Goal: Information Seeking & Learning: Learn about a topic

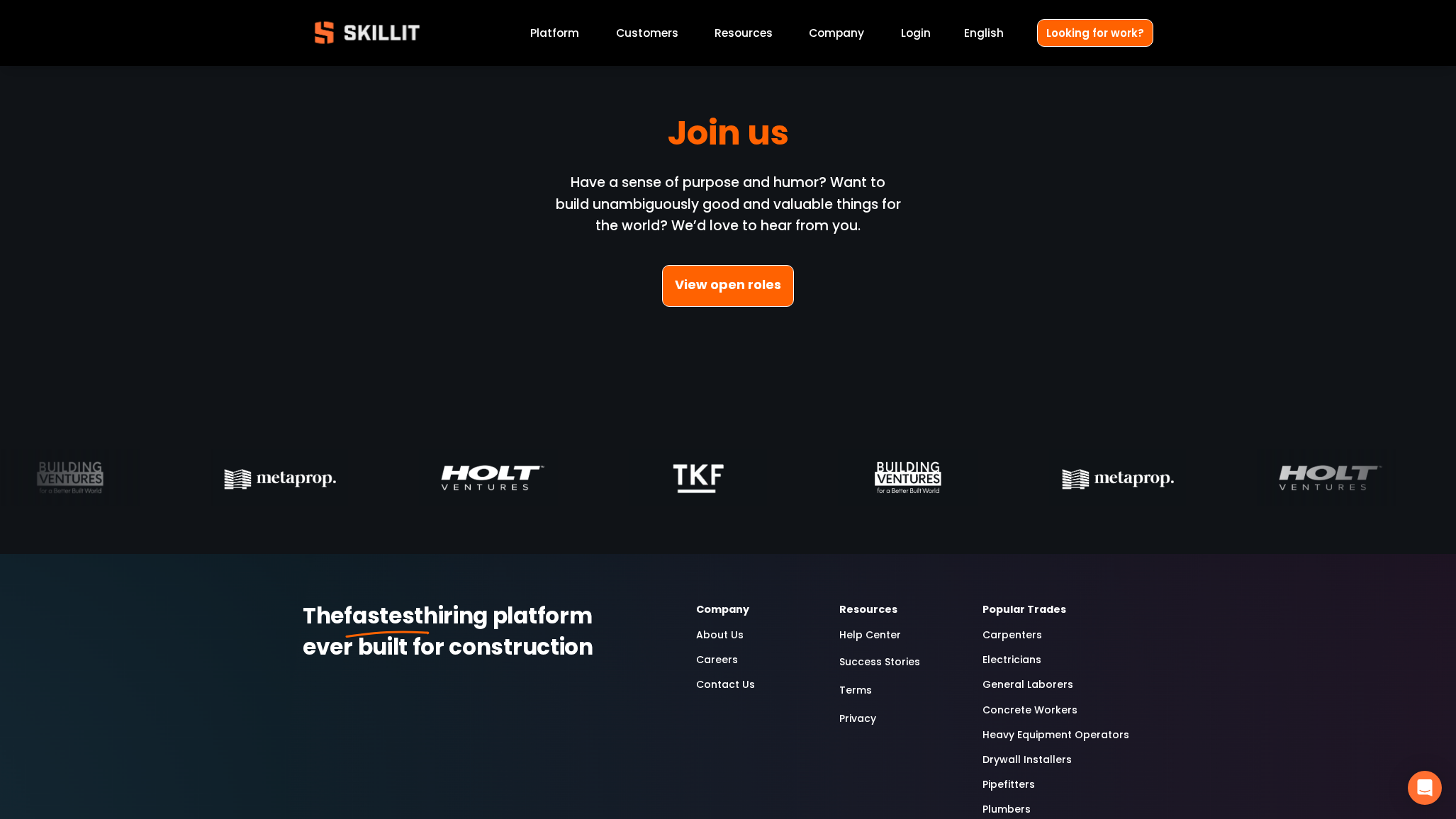
scroll to position [4186, 0]
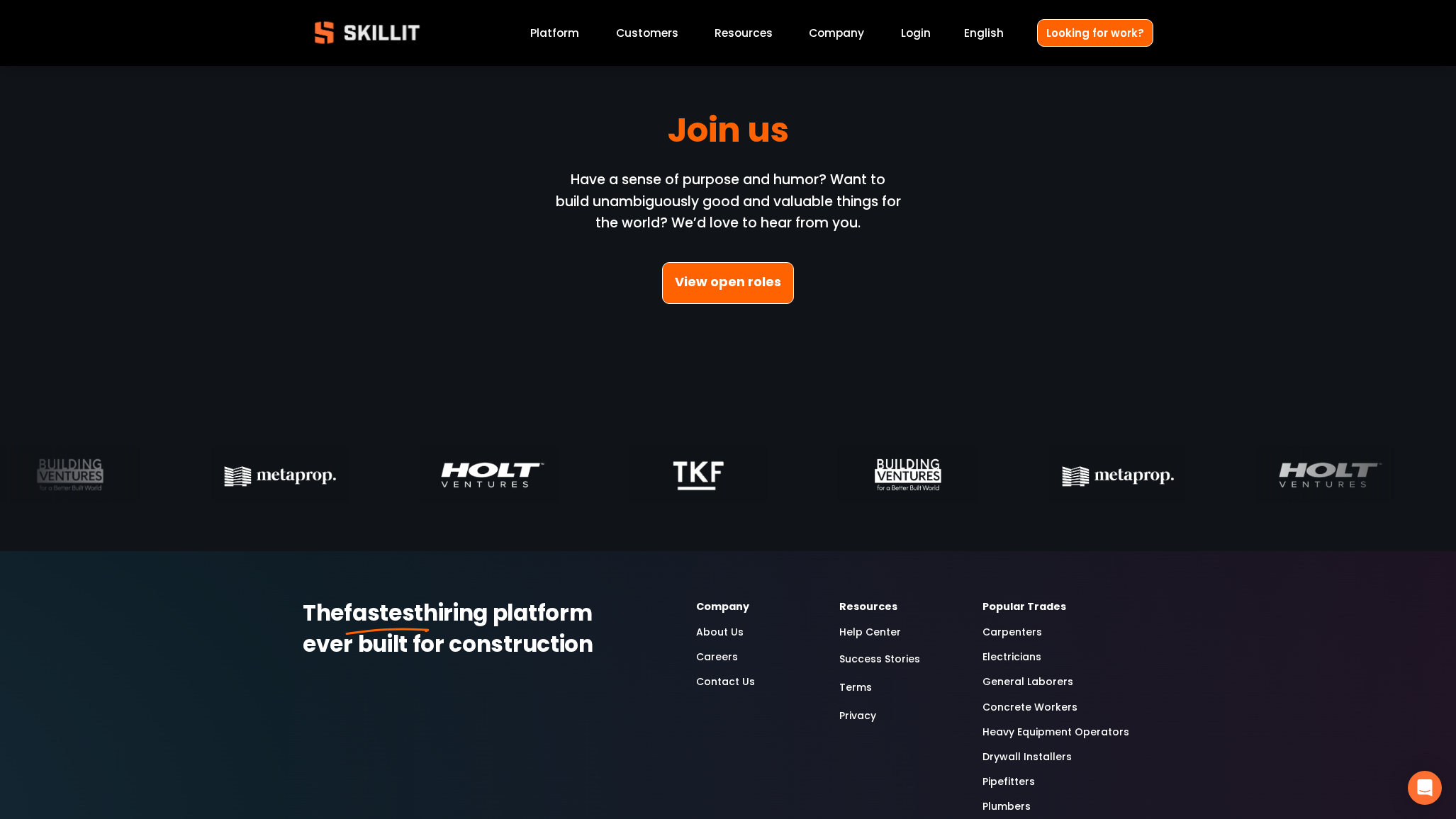
click at [759, 293] on link "View open roles" at bounding box center [728, 283] width 132 height 42
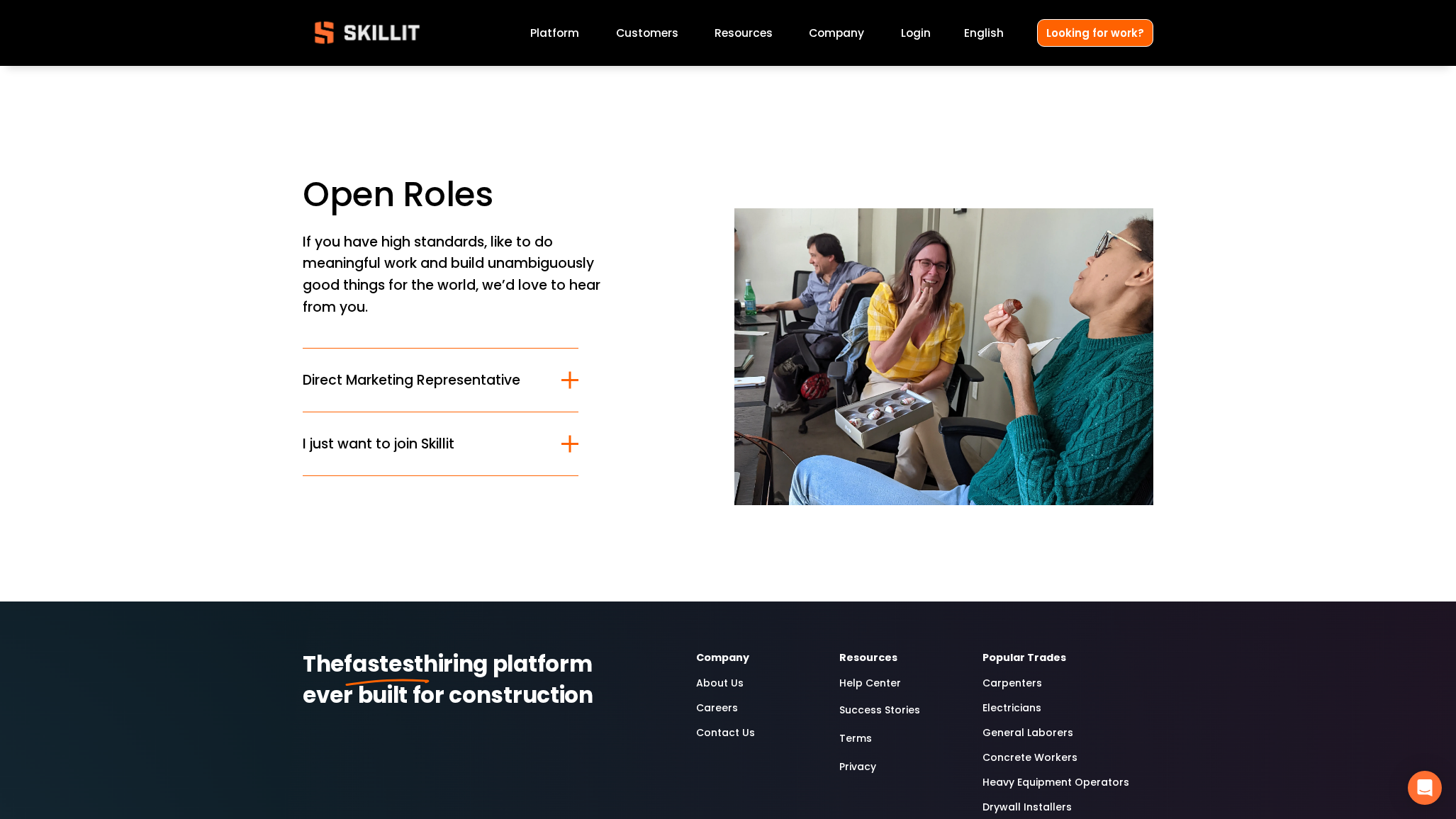
click at [477, 390] on button "Direct Marketing Representative" at bounding box center [440, 380] width 276 height 63
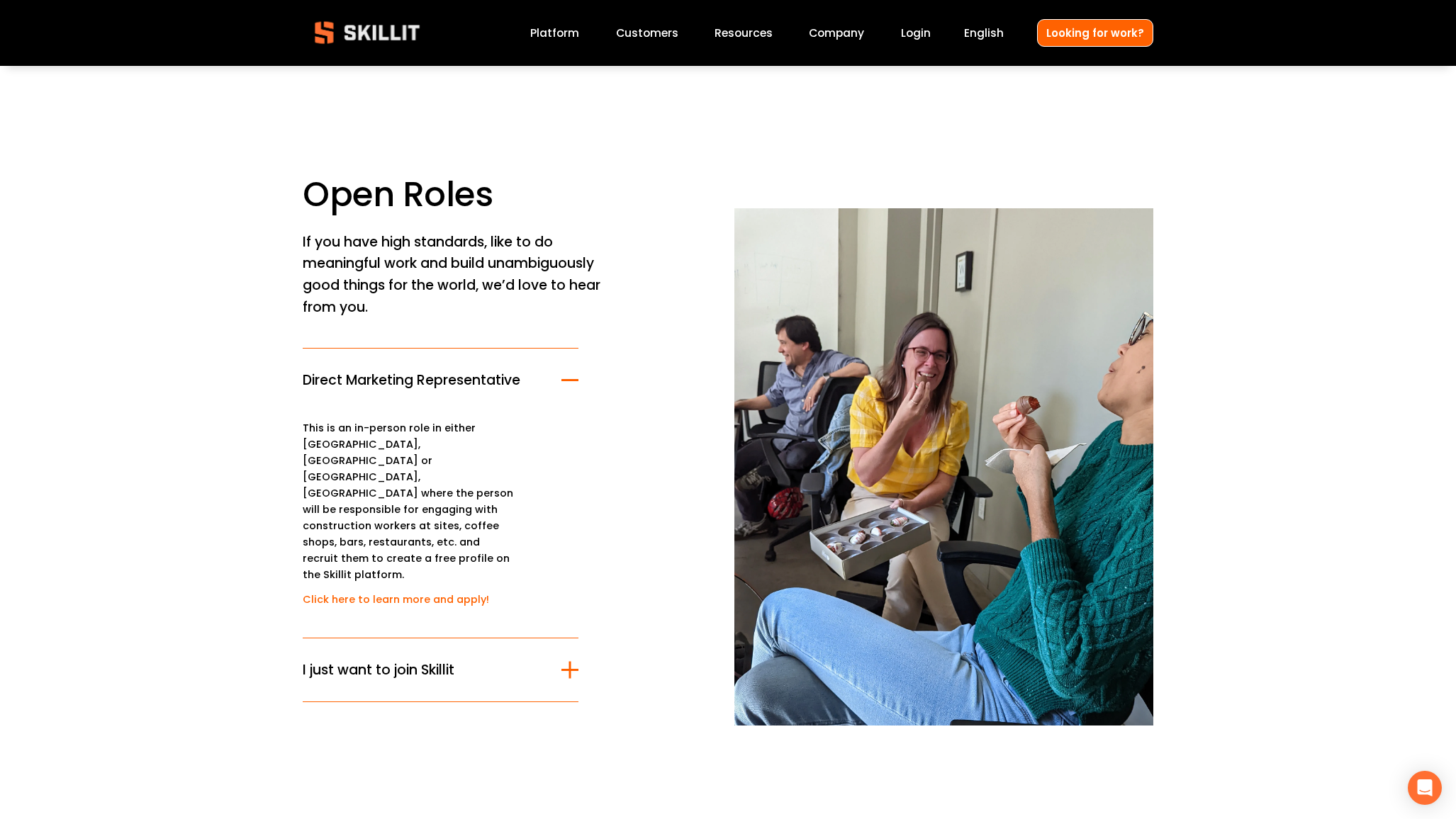
click at [403, 660] on span "I just want to join Skillit" at bounding box center [432, 669] width 258 height 21
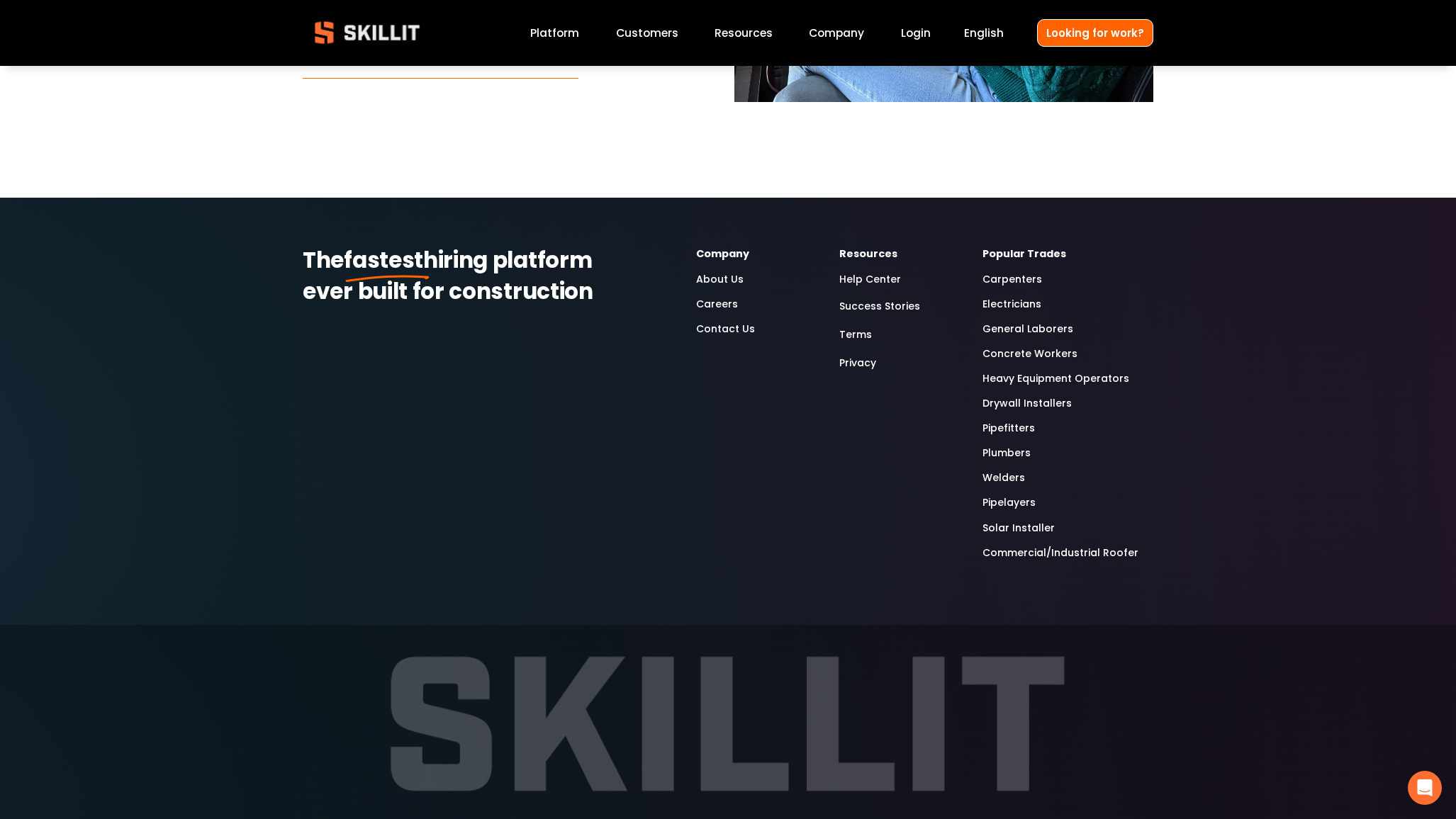
scroll to position [557, 0]
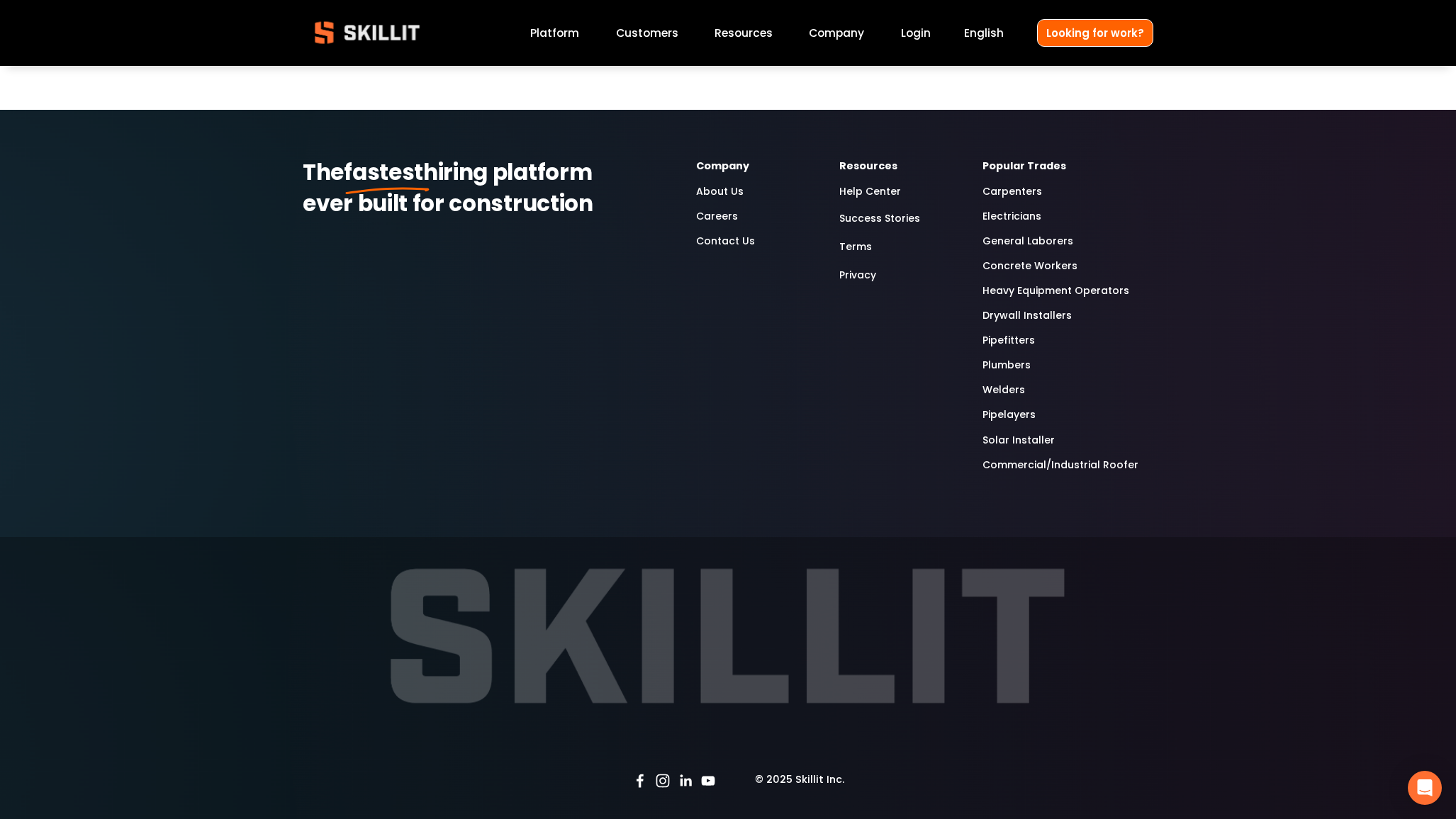
click at [689, 781] on use "LinkedIn" at bounding box center [686, 781] width 12 height 12
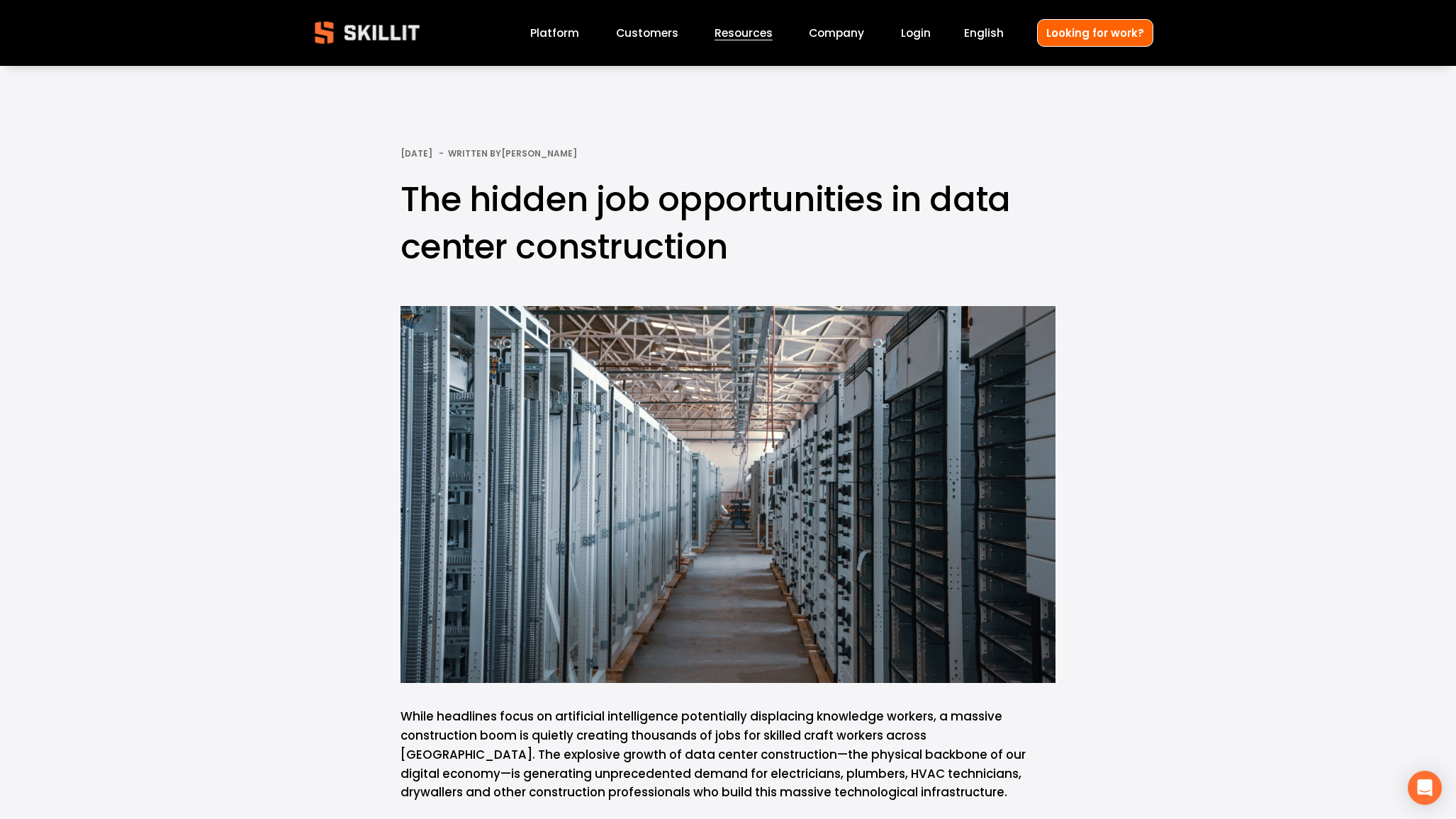
click at [657, 32] on link "Customers" at bounding box center [647, 33] width 63 height 20
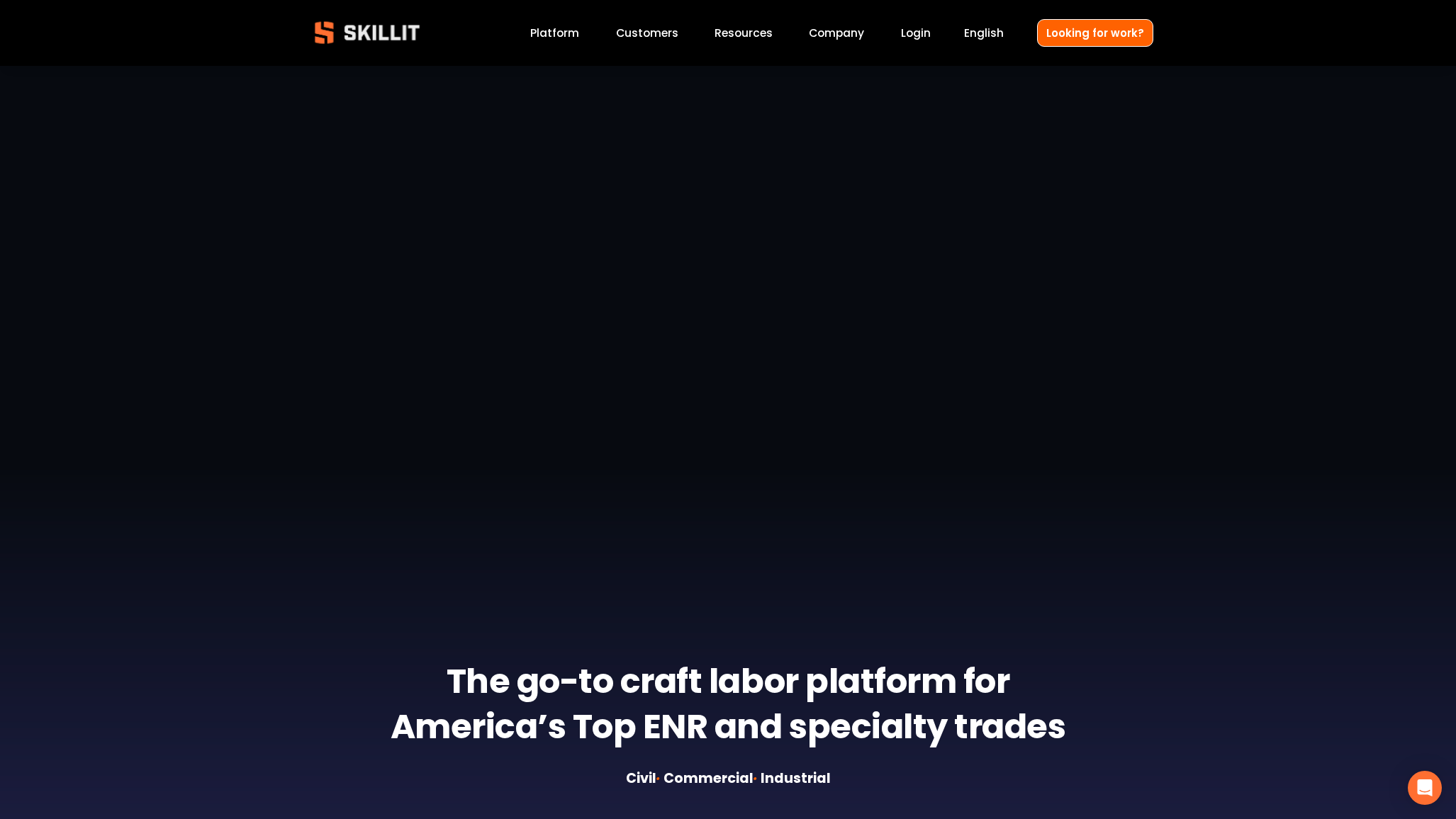
scroll to position [34, 0]
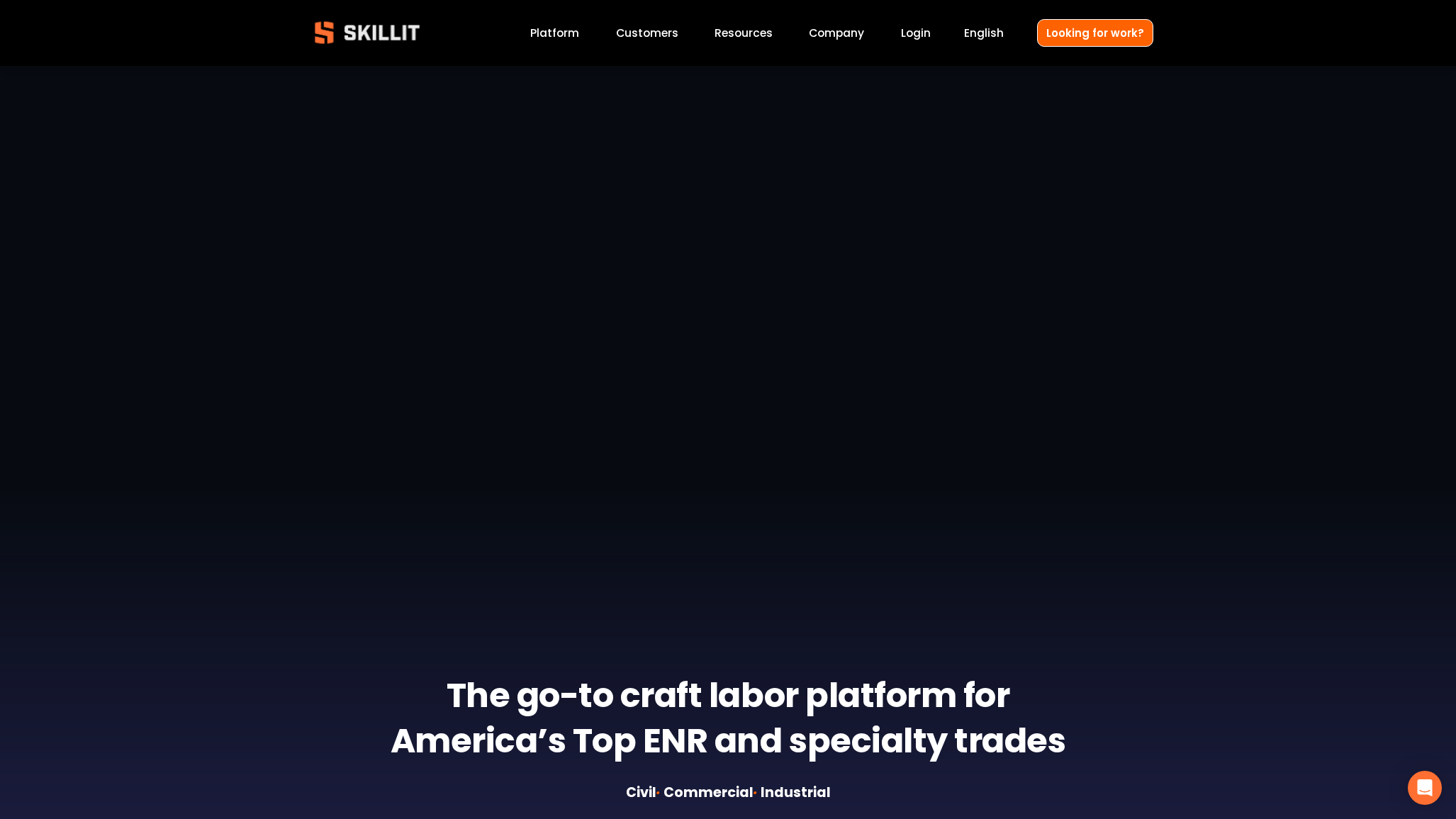
click at [558, 32] on link "Platform" at bounding box center [555, 33] width 49 height 20
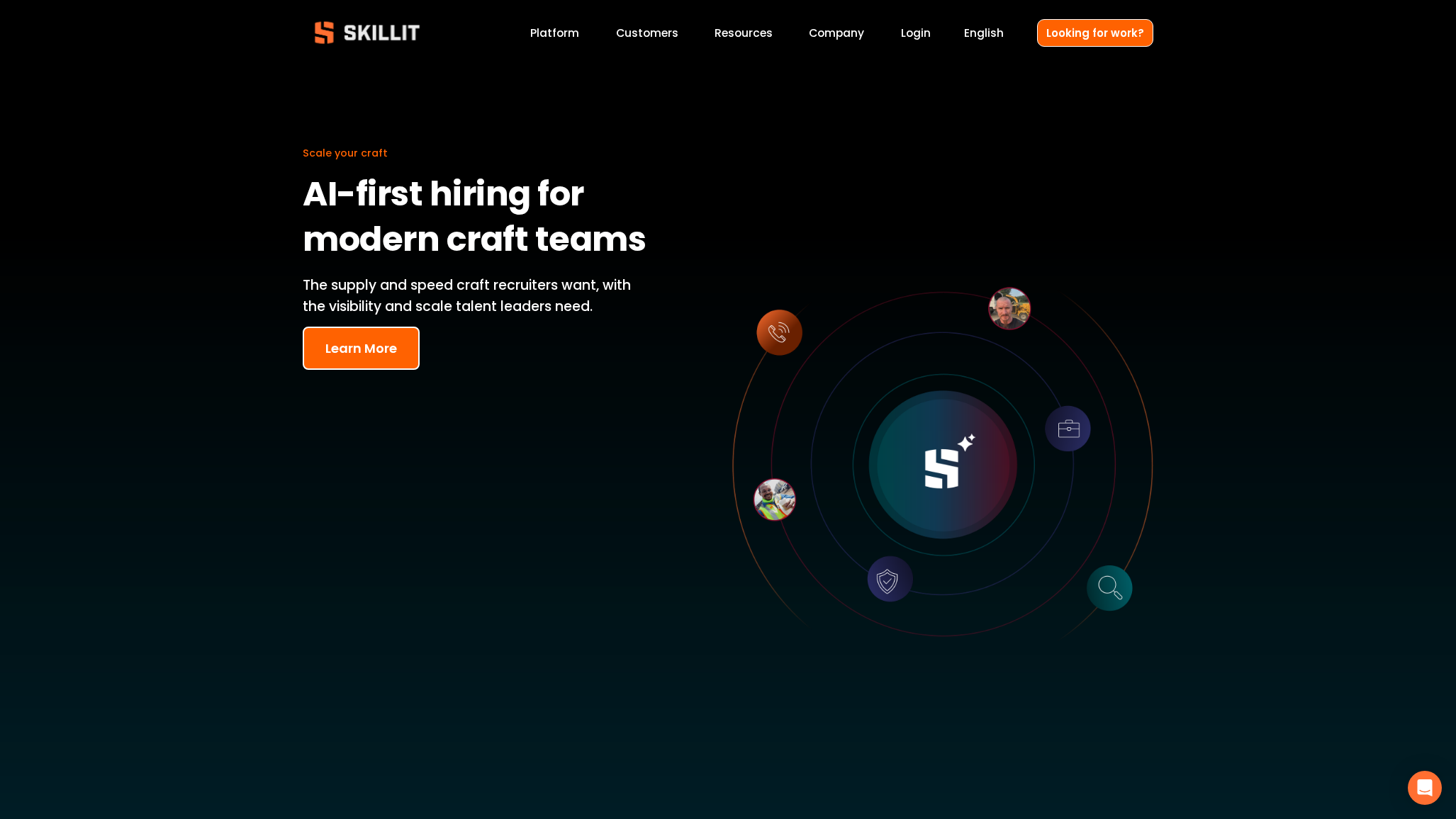
click at [876, 575] on div at bounding box center [942, 466] width 421 height 421
click at [1163, 585] on div "Scale your craft AI-first hiring for modern craft teams The supply and speed cr…" at bounding box center [728, 452] width 1456 height 773
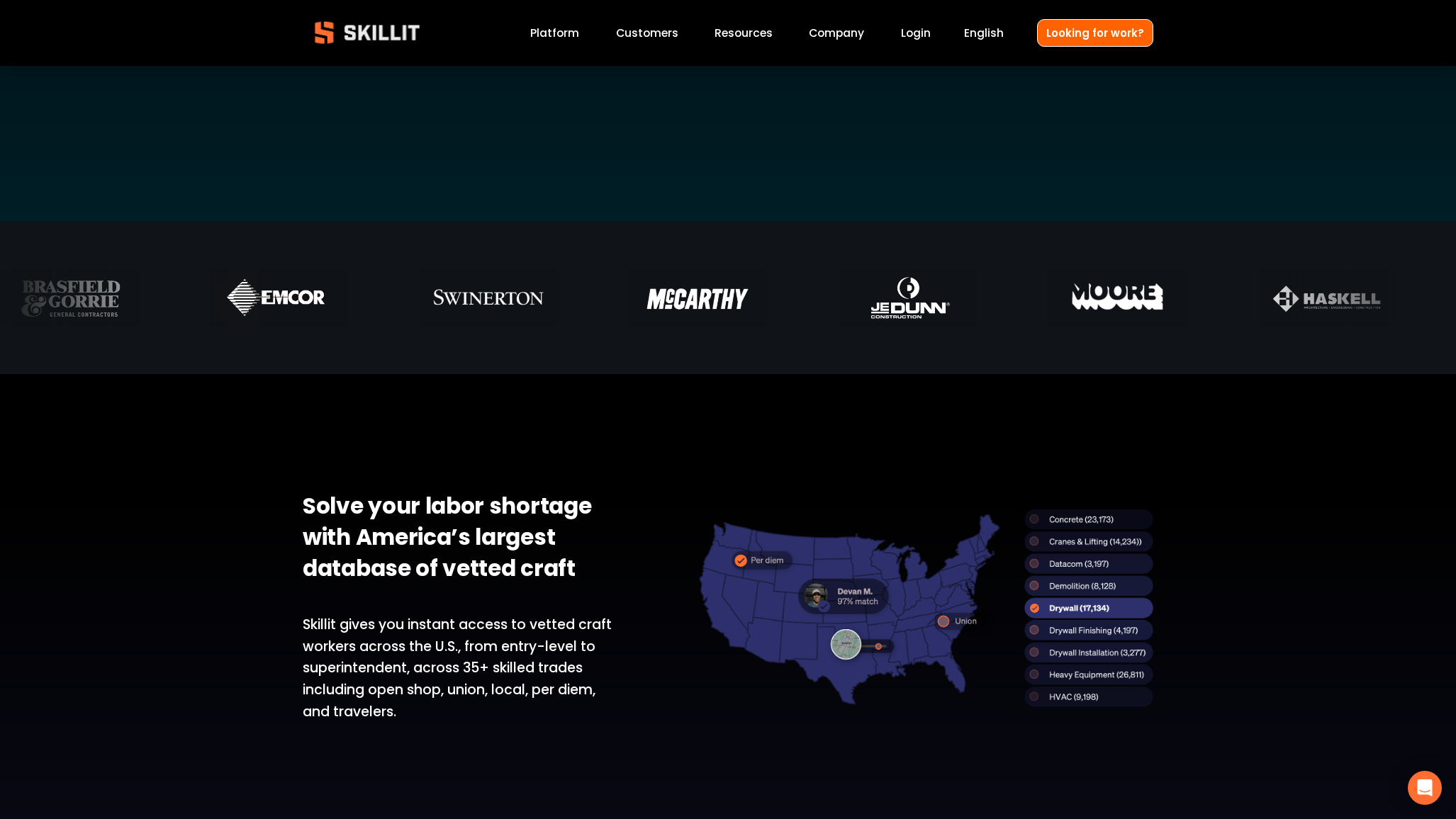
scroll to position [620, 0]
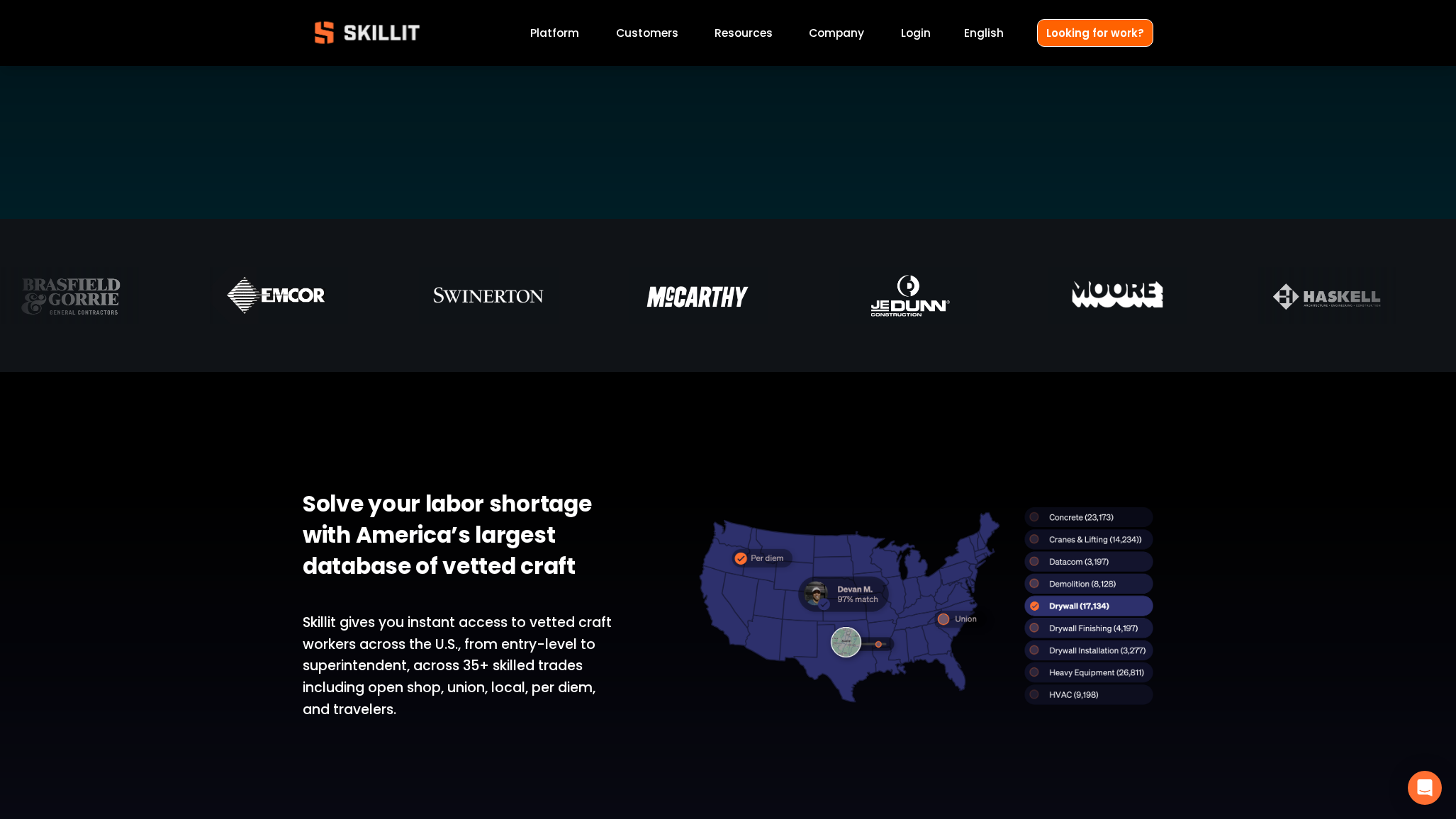
click at [1083, 639] on div at bounding box center [925, 606] width 455 height 199
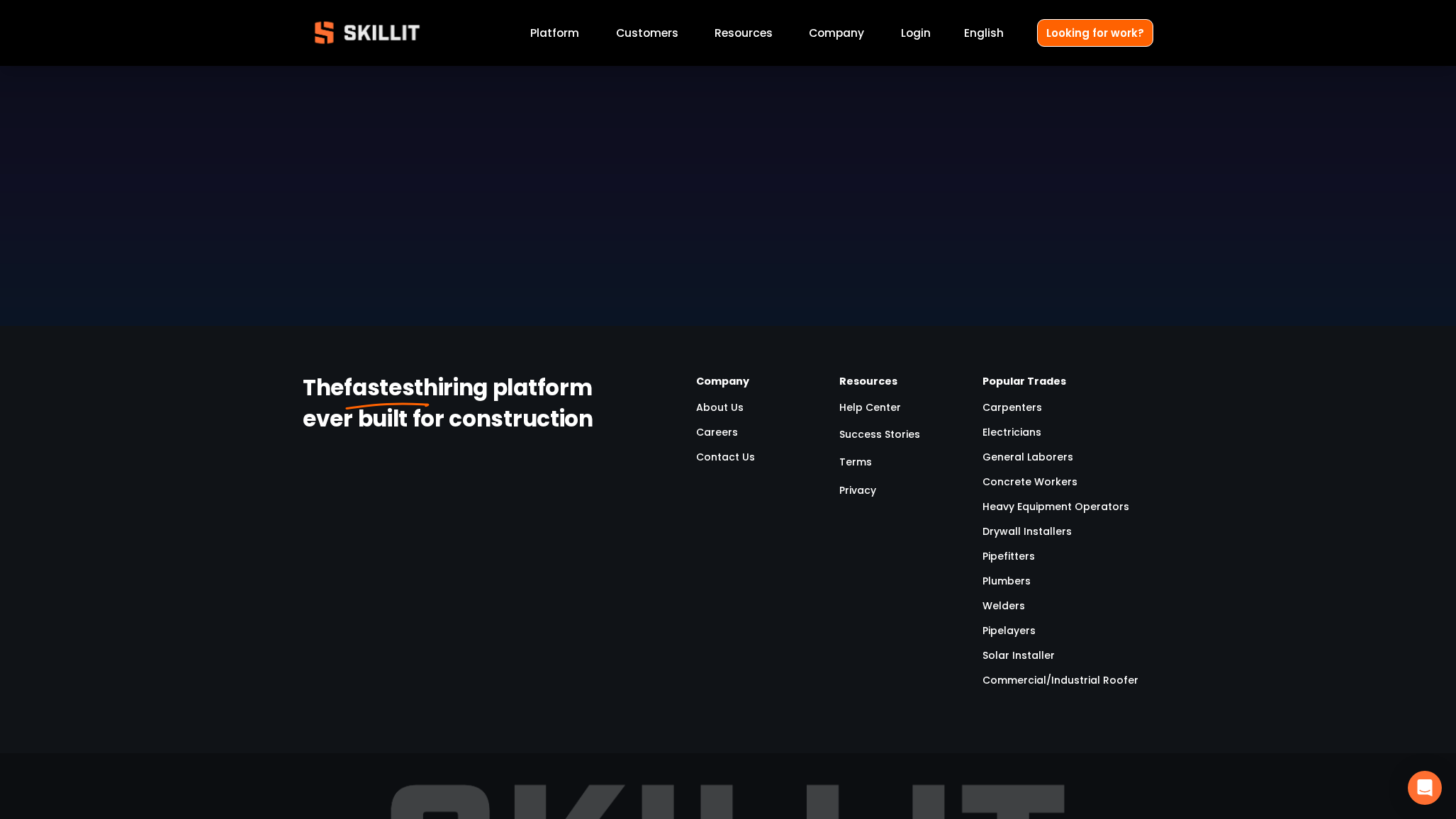
scroll to position [4308, 0]
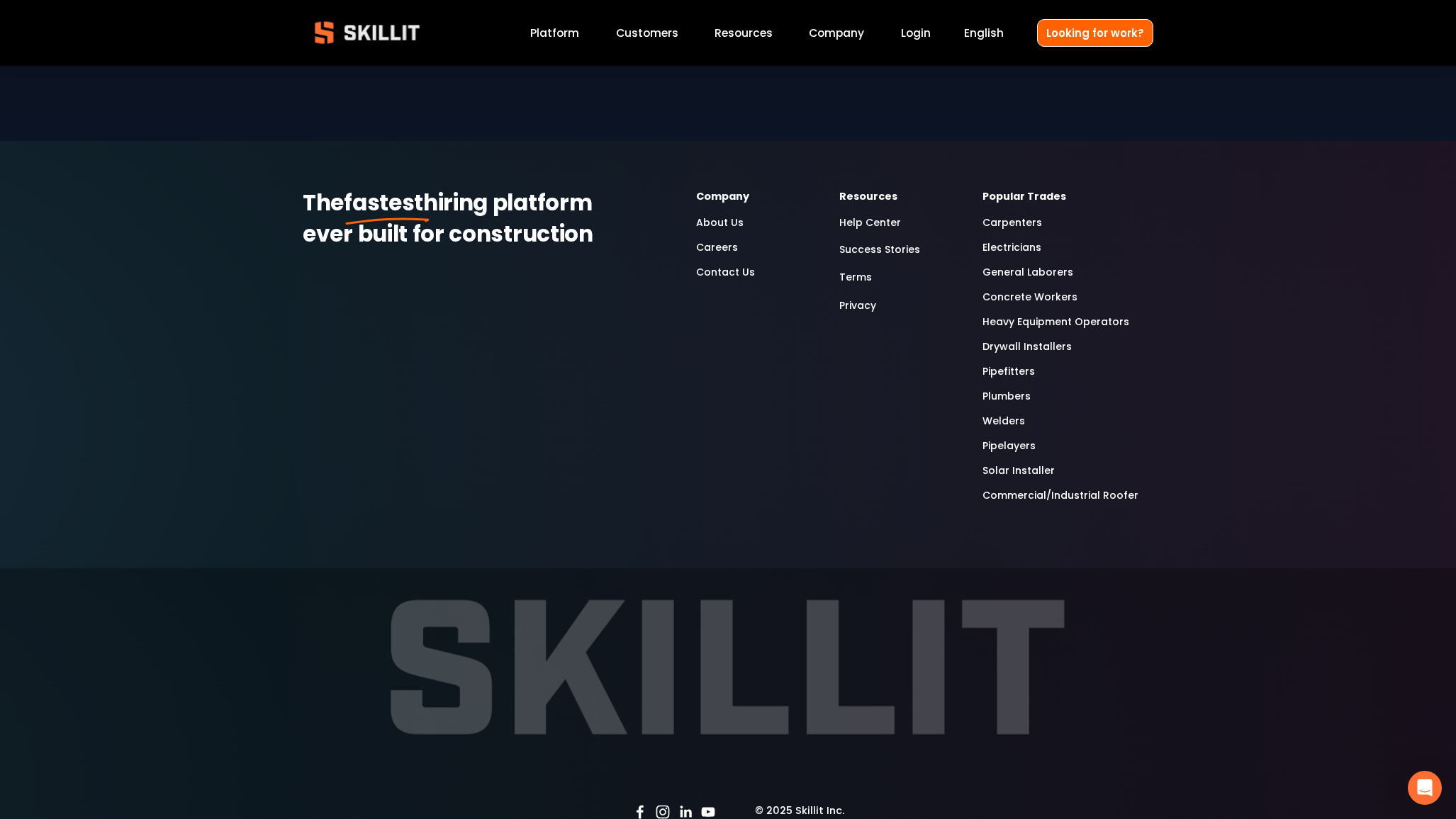
click at [1009, 413] on link "Welders" at bounding box center [1003, 421] width 42 height 17
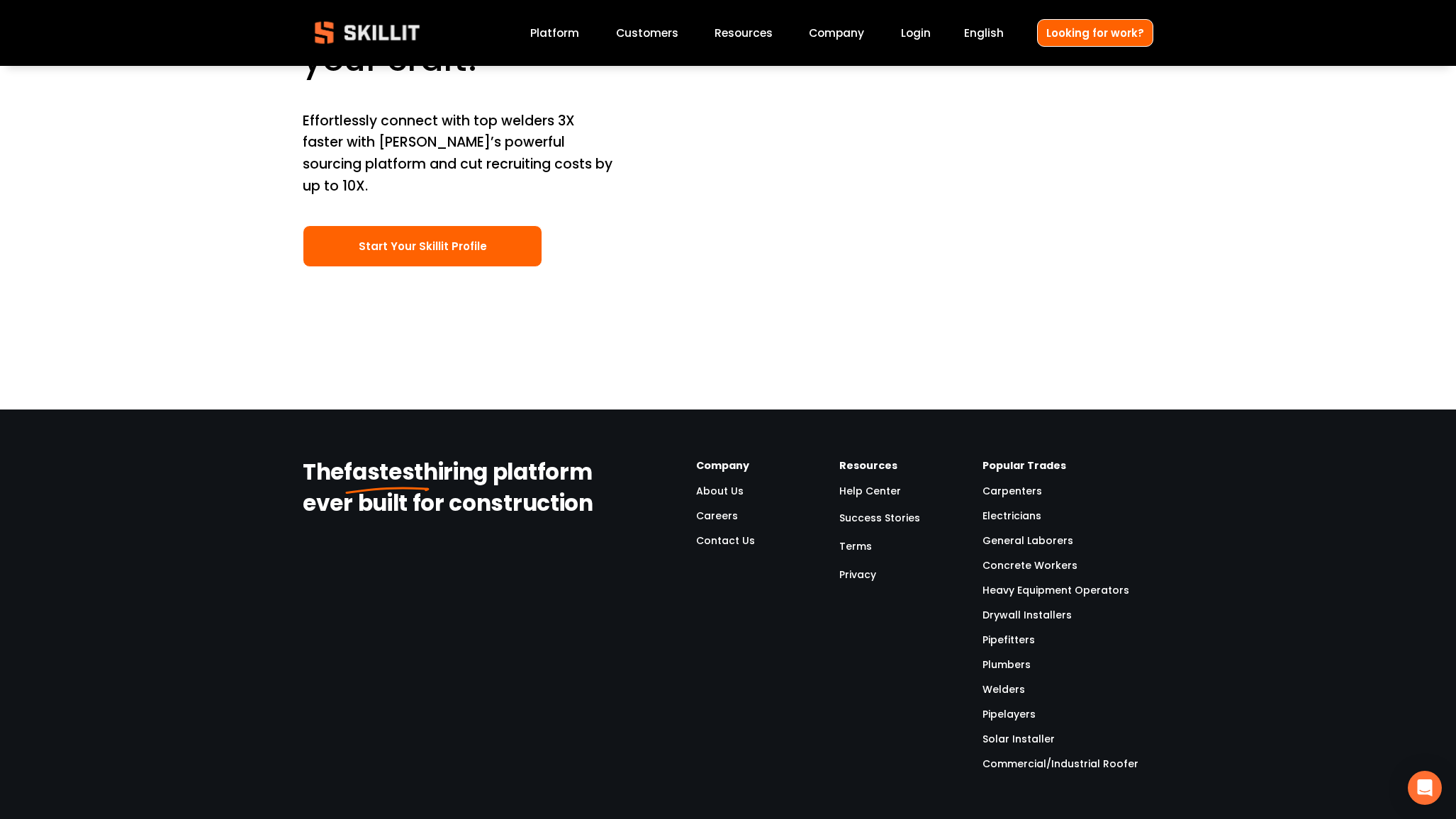
scroll to position [4890, 0]
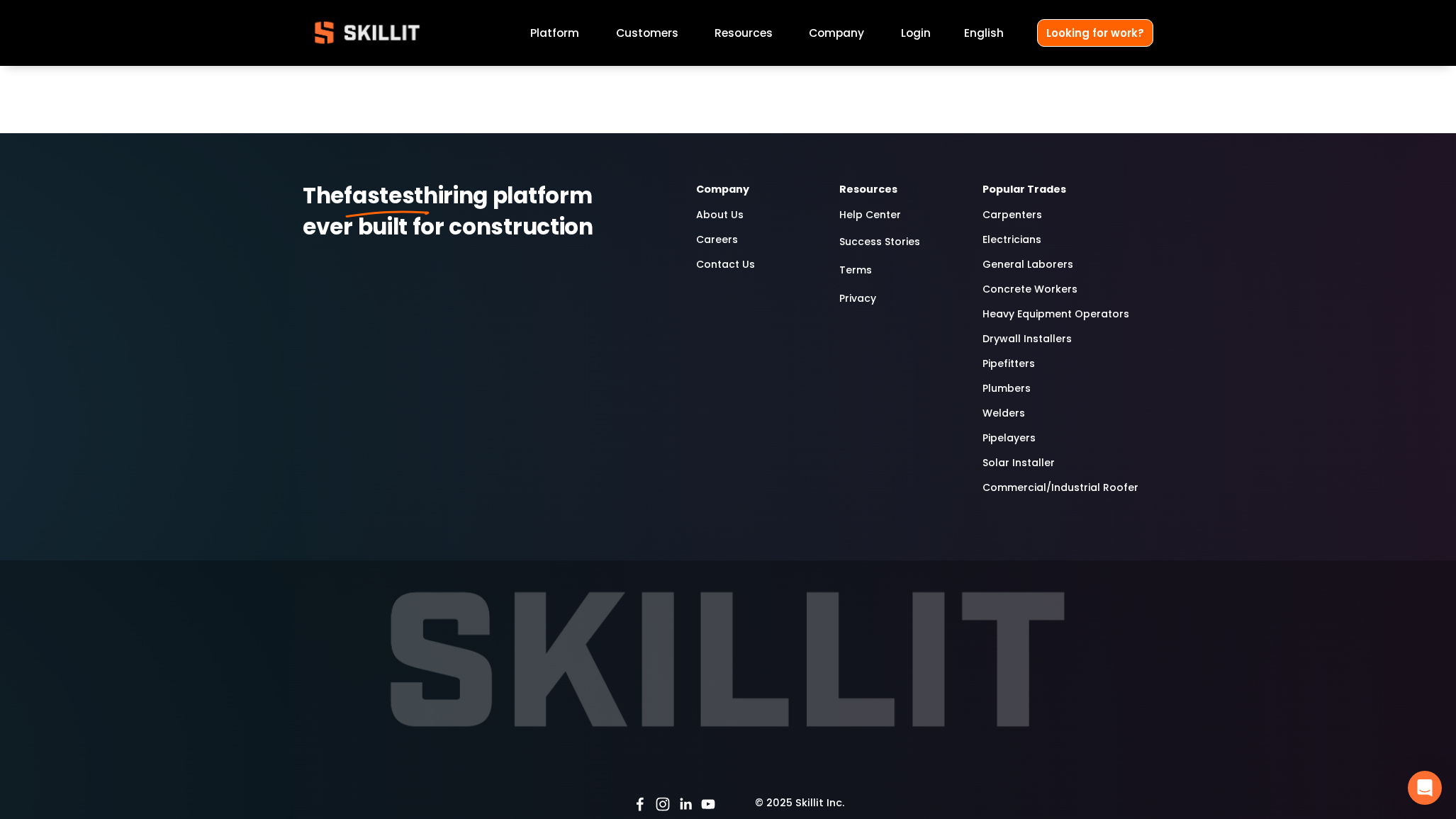
click at [719, 207] on link "About Us" at bounding box center [719, 215] width 48 height 17
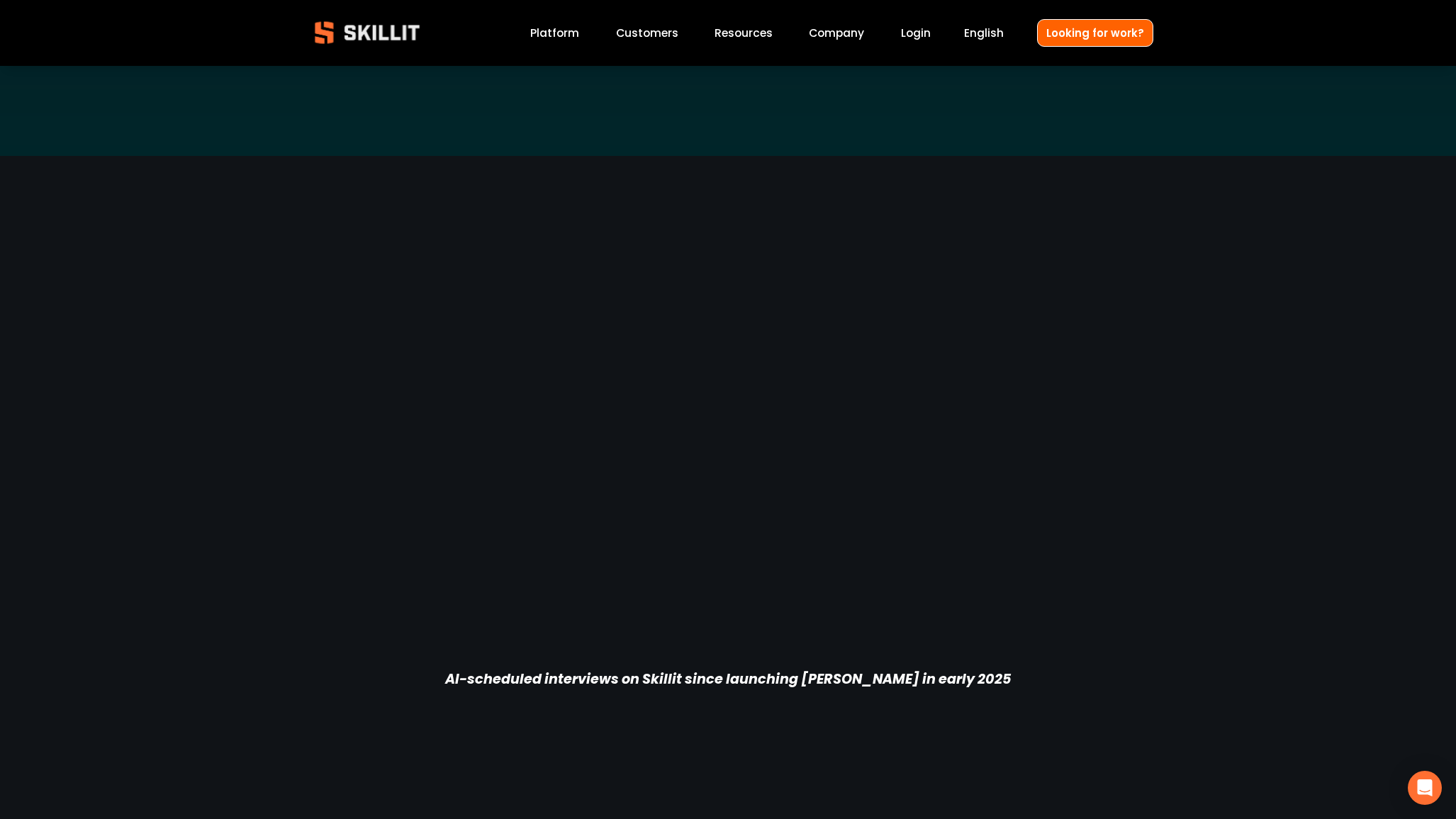
scroll to position [2794, 0]
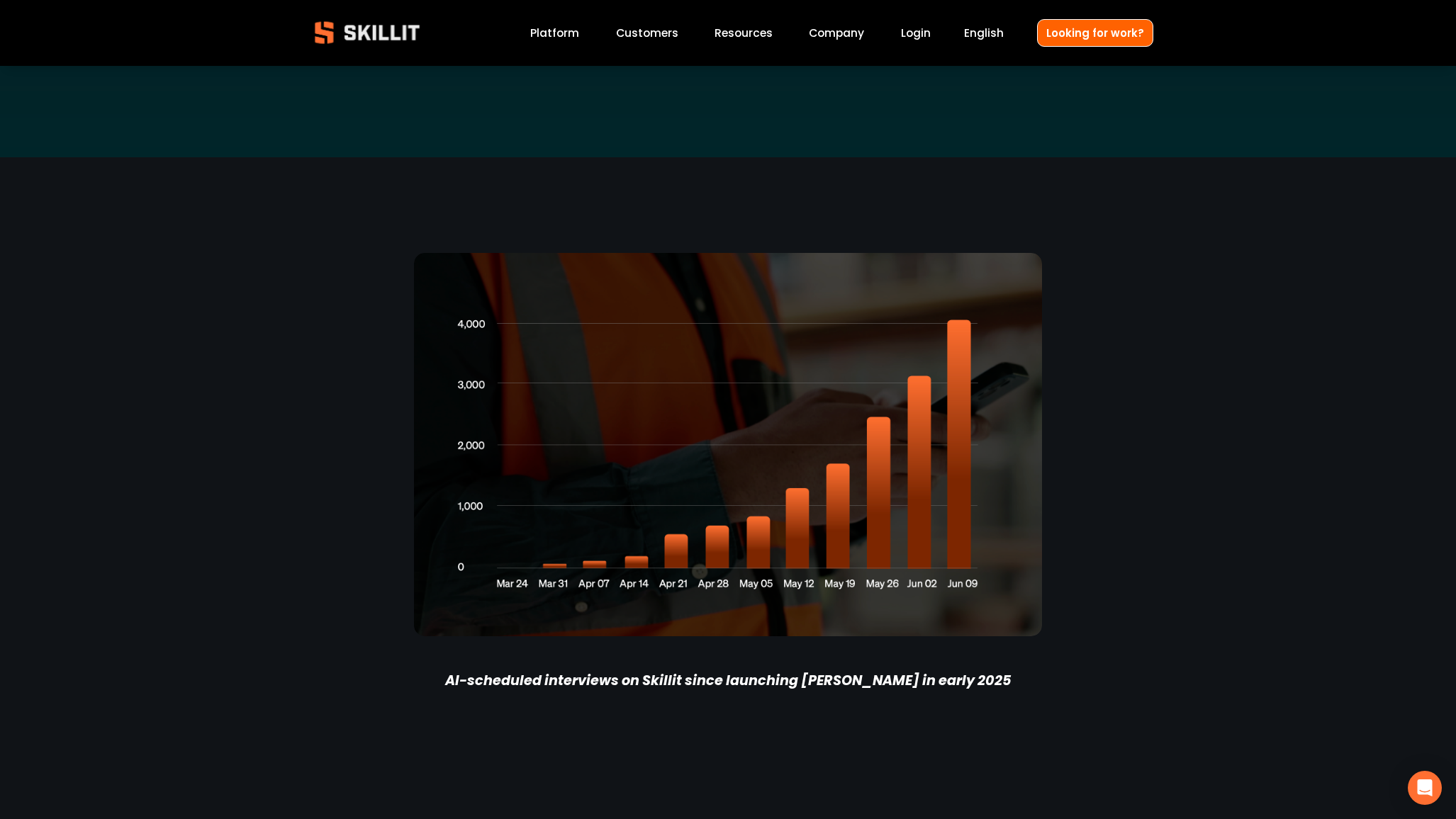
click at [558, 35] on link "Platform" at bounding box center [555, 33] width 49 height 20
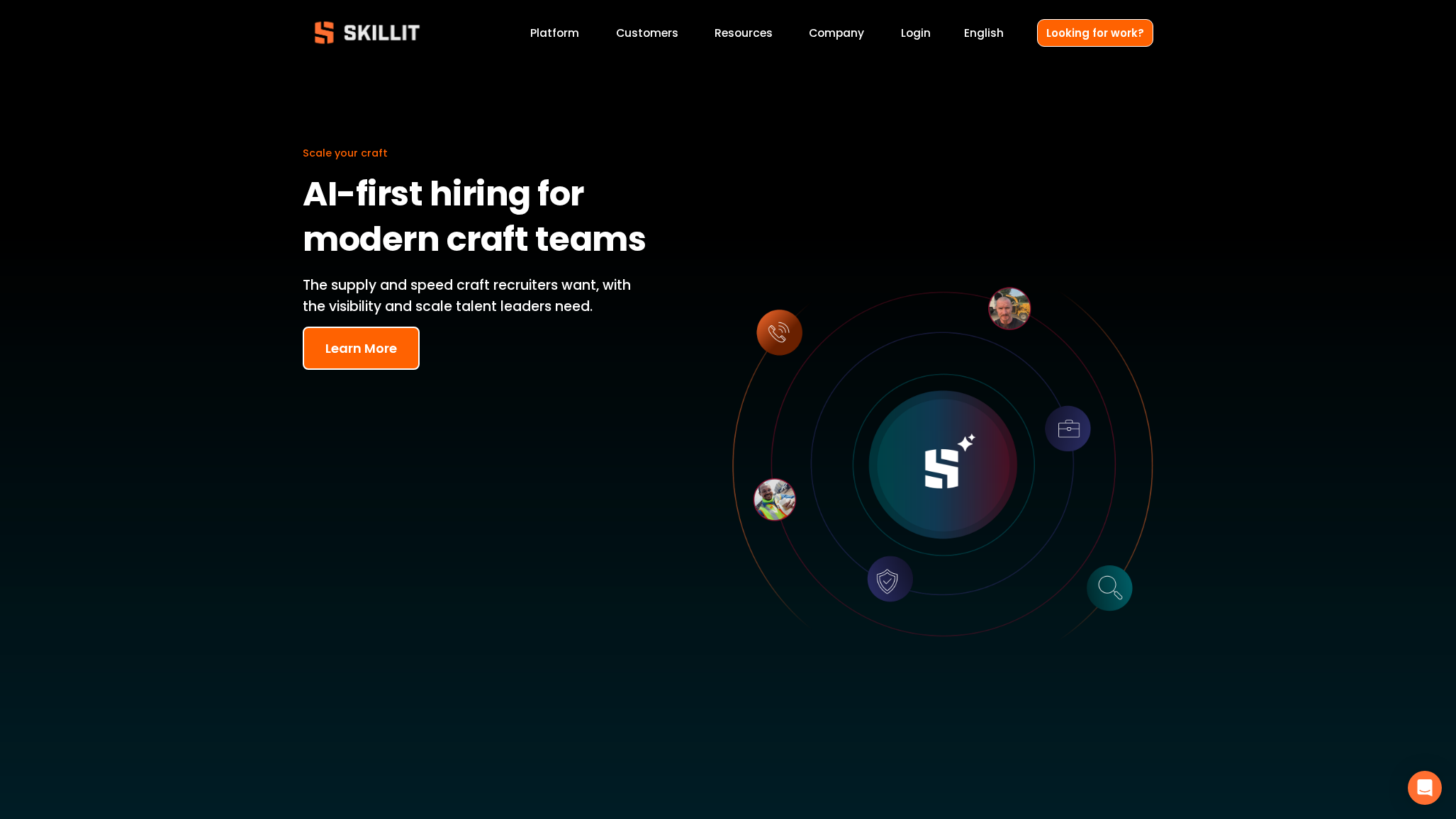
click at [353, 342] on button "Learn More" at bounding box center [361, 348] width 117 height 43
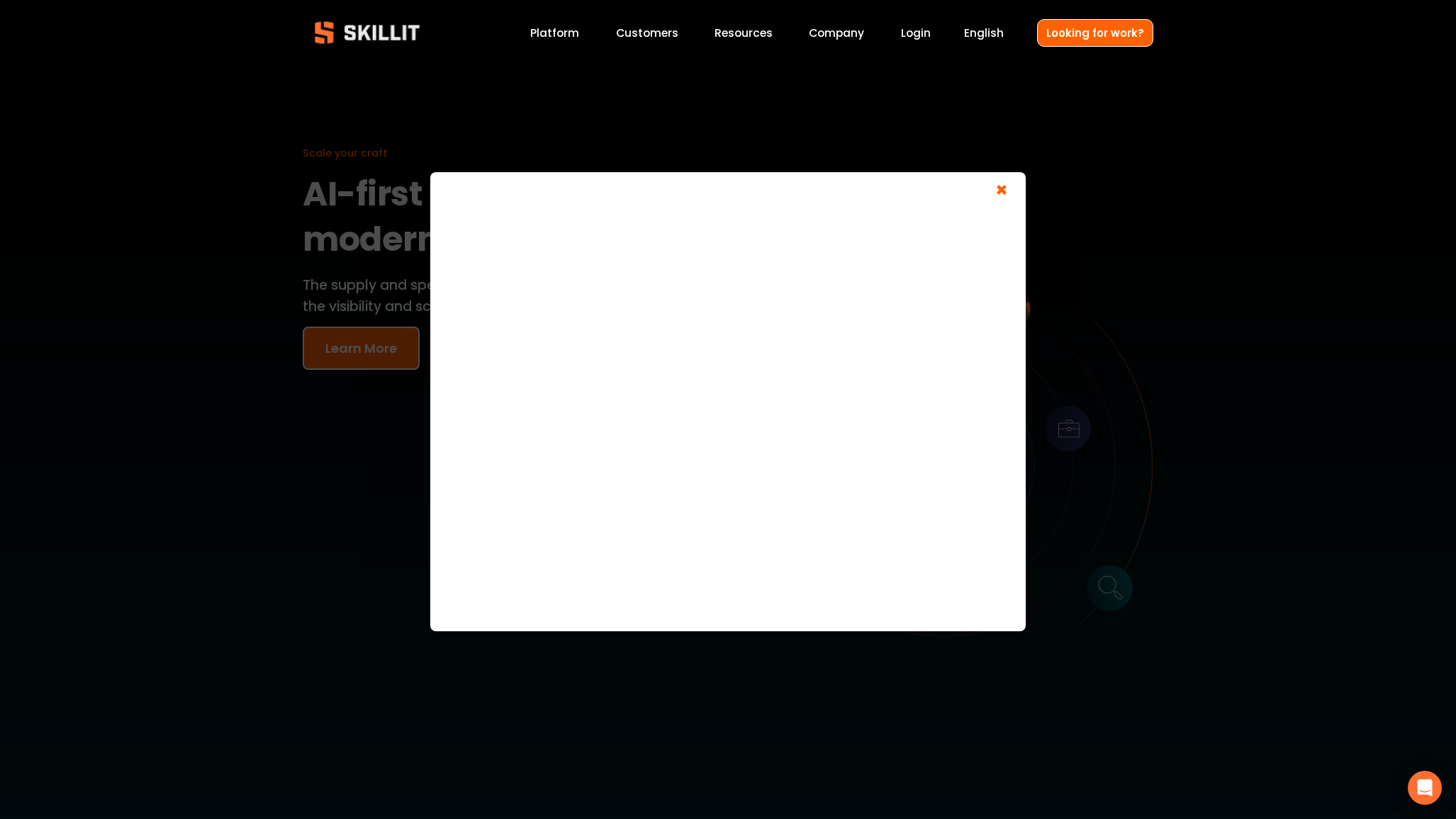
click at [1013, 194] on span "×" at bounding box center [1002, 192] width 27 height 26
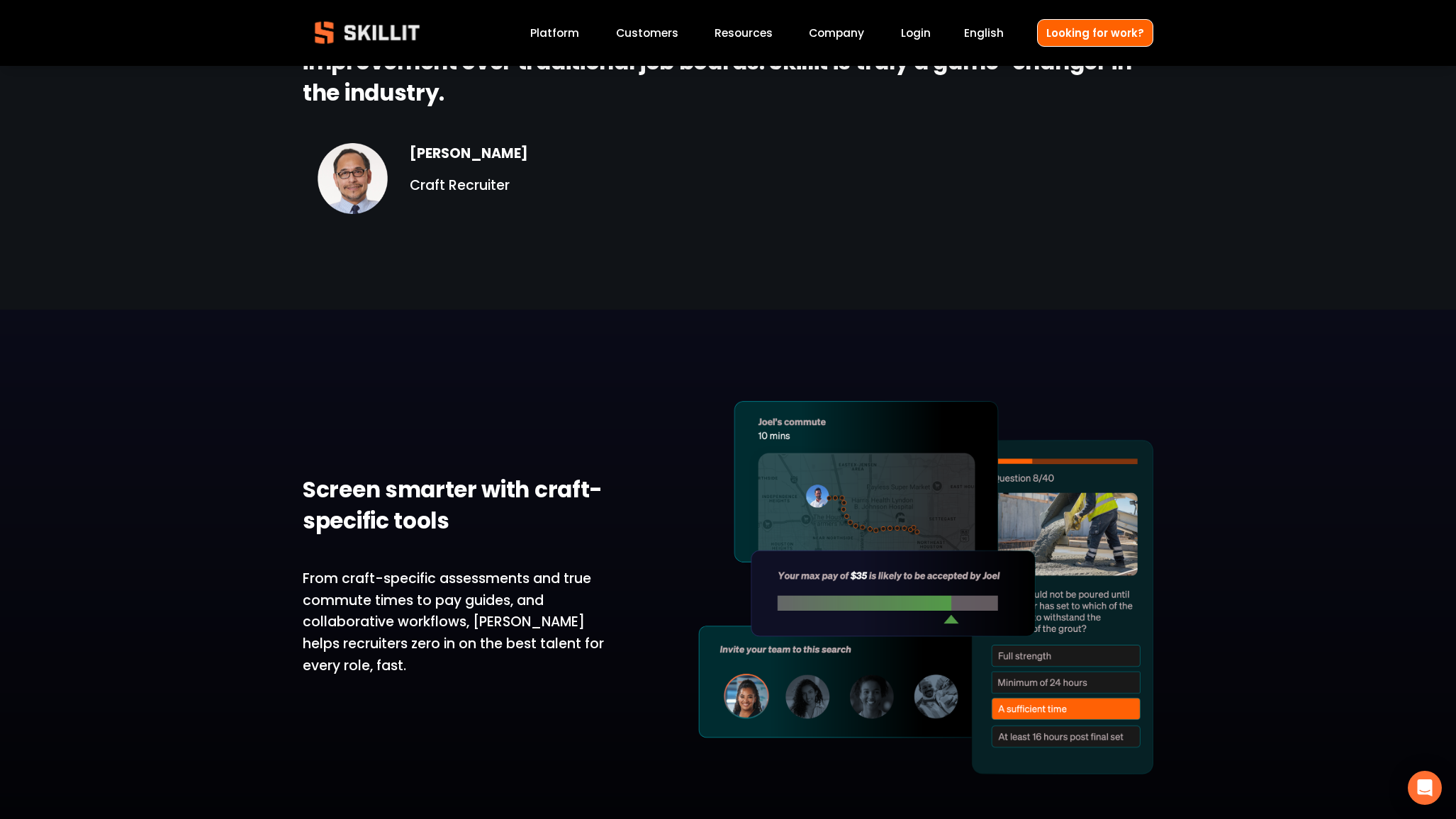
scroll to position [2263, 0]
